Goal: Task Accomplishment & Management: Complete application form

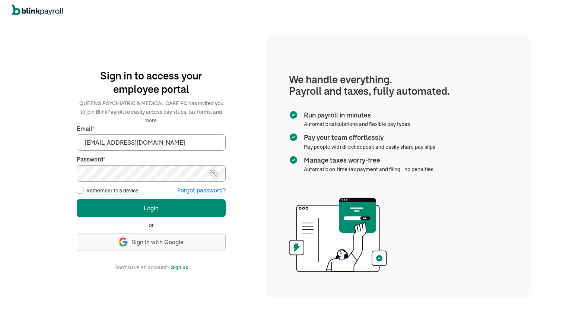
click at [81, 190] on input "Remember this device" at bounding box center [80, 190] width 7 height 7
checkbox input "true"
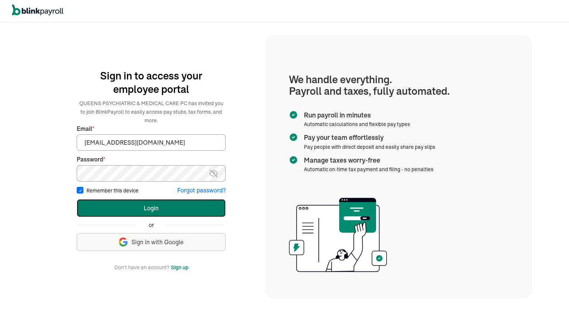
click at [155, 207] on button "Login" at bounding box center [151, 208] width 149 height 18
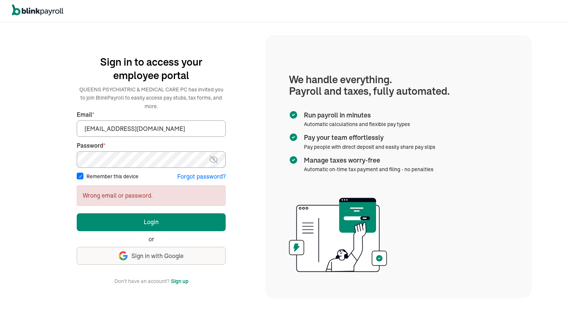
click at [215, 160] on img at bounding box center [213, 159] width 9 height 9
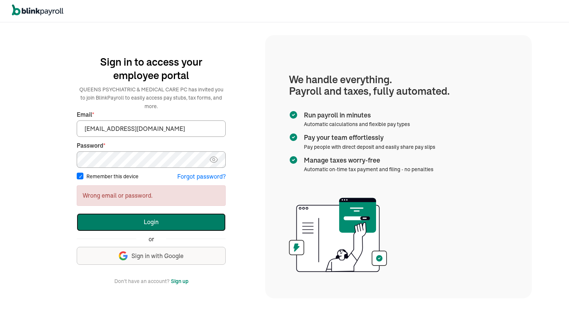
click at [151, 226] on button "Login" at bounding box center [151, 222] width 149 height 18
click at [149, 222] on button "Login" at bounding box center [151, 222] width 149 height 18
click at [150, 226] on button "Login" at bounding box center [151, 222] width 149 height 18
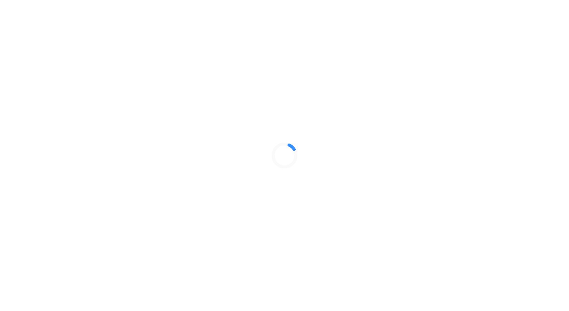
click at [149, 221] on div at bounding box center [284, 155] width 569 height 311
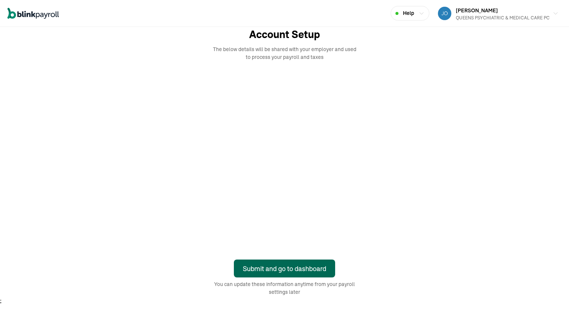
click at [295, 268] on div "Submit and go to dashboard" at bounding box center [284, 268] width 83 height 10
